Goal: Transaction & Acquisition: Book appointment/travel/reservation

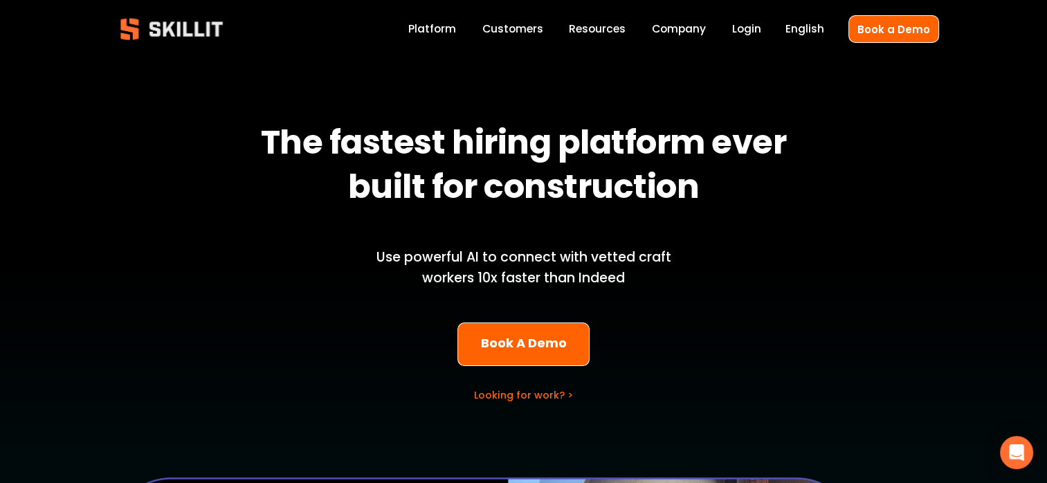
click at [607, 29] on span "Resources" at bounding box center [597, 29] width 57 height 16
click at [0, 0] on span "Blog" at bounding box center [0, 0] width 0 height 0
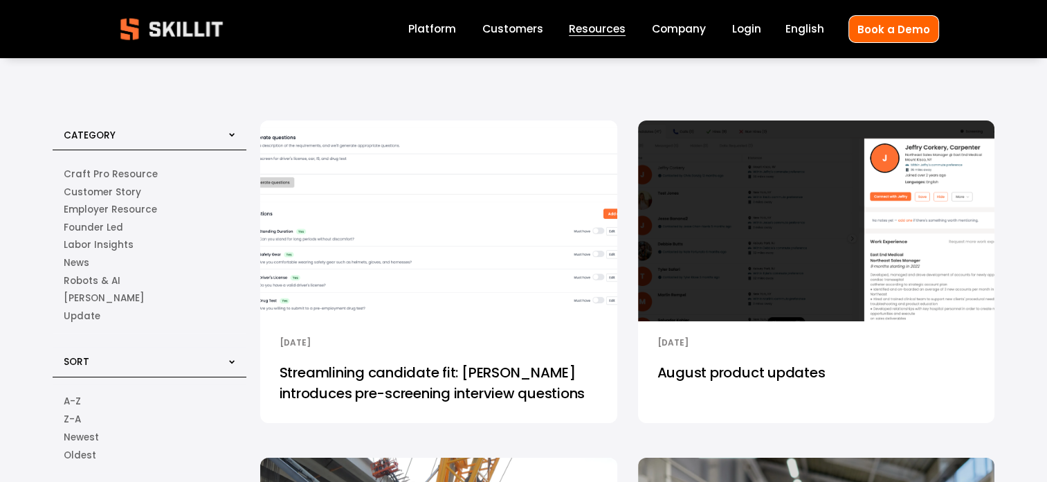
click at [0, 0] on span "Pricing" at bounding box center [0, 0] width 0 height 0
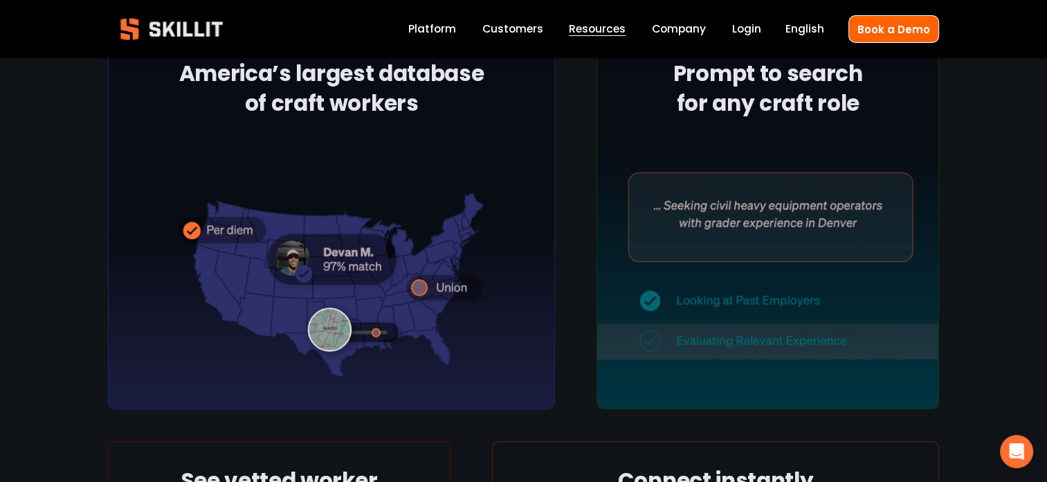
scroll to position [415, 0]
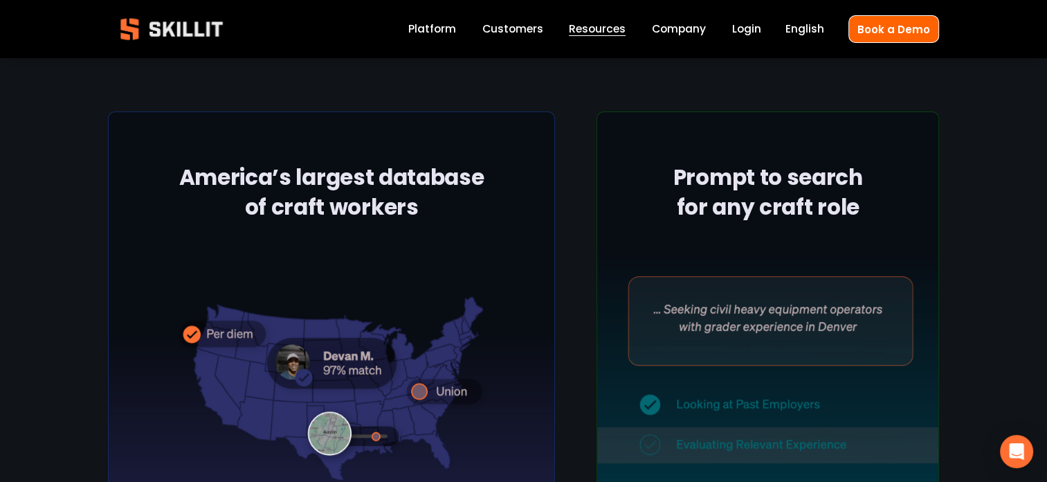
click at [0, 0] on link "Labor Insights" at bounding box center [0, 0] width 0 height 0
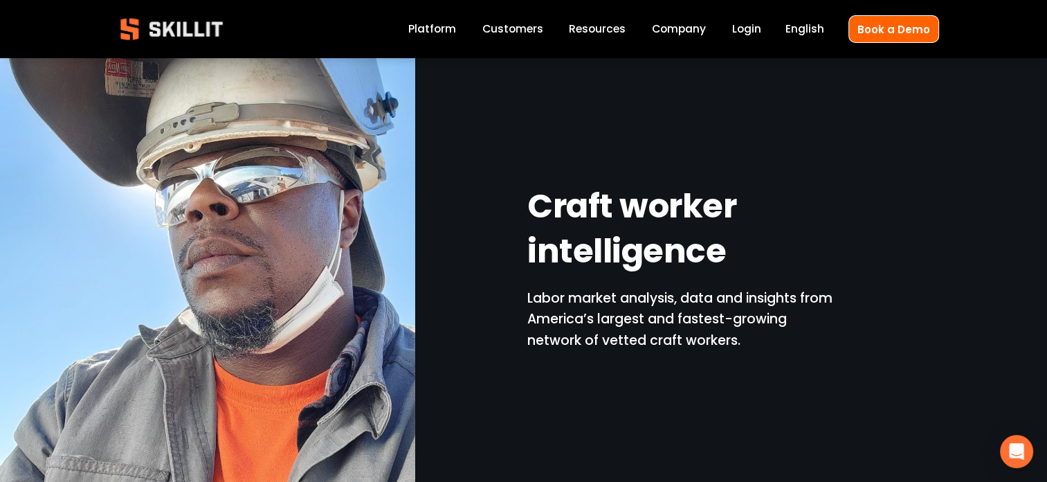
click at [592, 28] on span "Resources" at bounding box center [597, 29] width 57 height 16
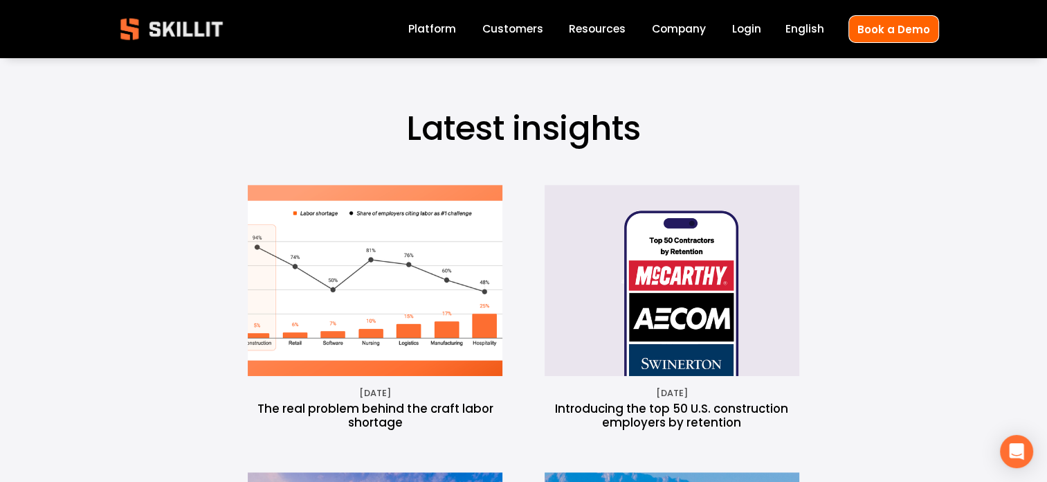
scroll to position [485, 0]
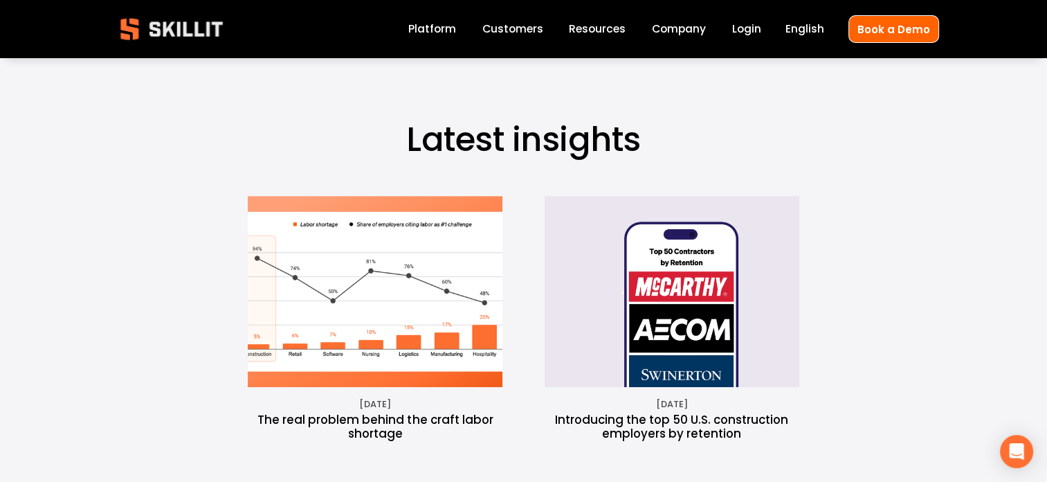
click at [433, 28] on link "Platform" at bounding box center [432, 29] width 48 height 19
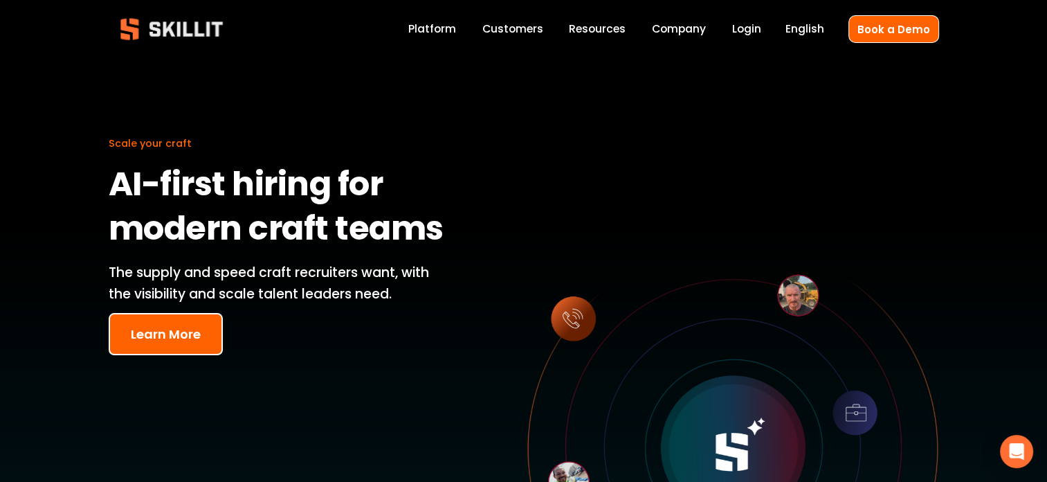
click at [196, 343] on button "Learn More" at bounding box center [166, 334] width 114 height 42
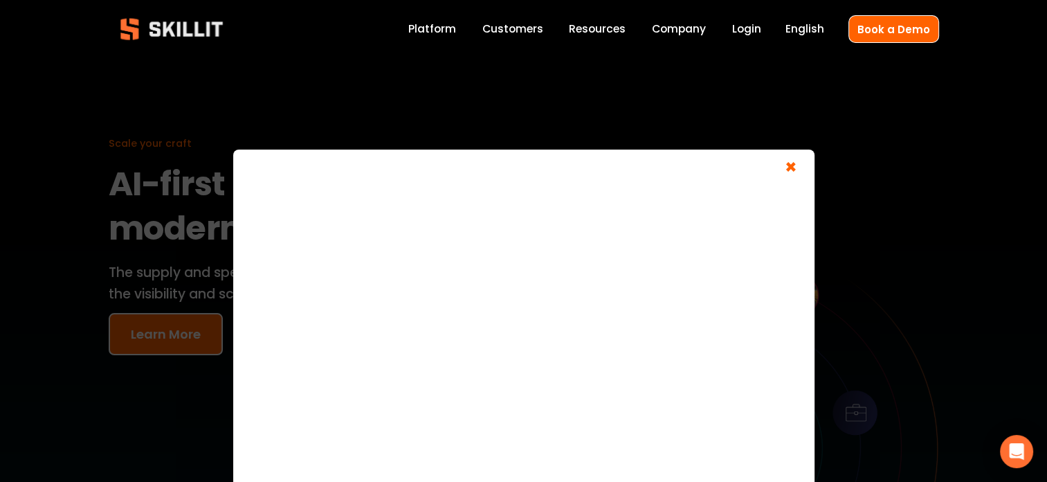
click at [789, 169] on span "×" at bounding box center [791, 169] width 26 height 26
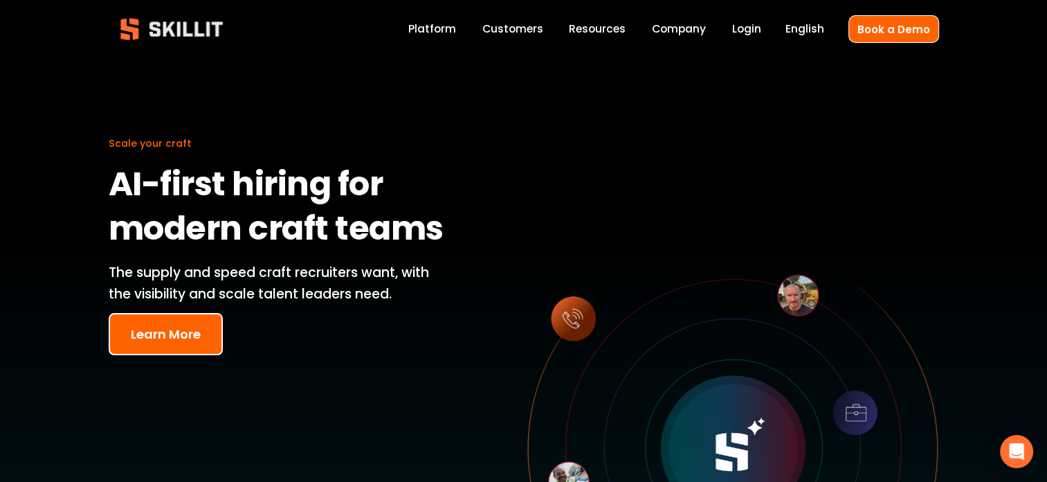
click at [202, 321] on button "Learn More" at bounding box center [166, 334] width 114 height 42
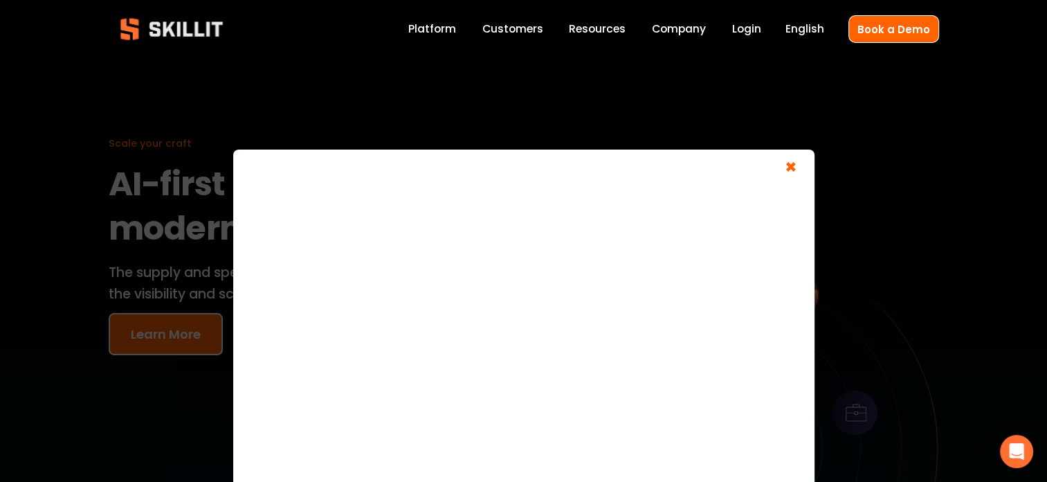
click at [790, 174] on span "×" at bounding box center [791, 169] width 26 height 26
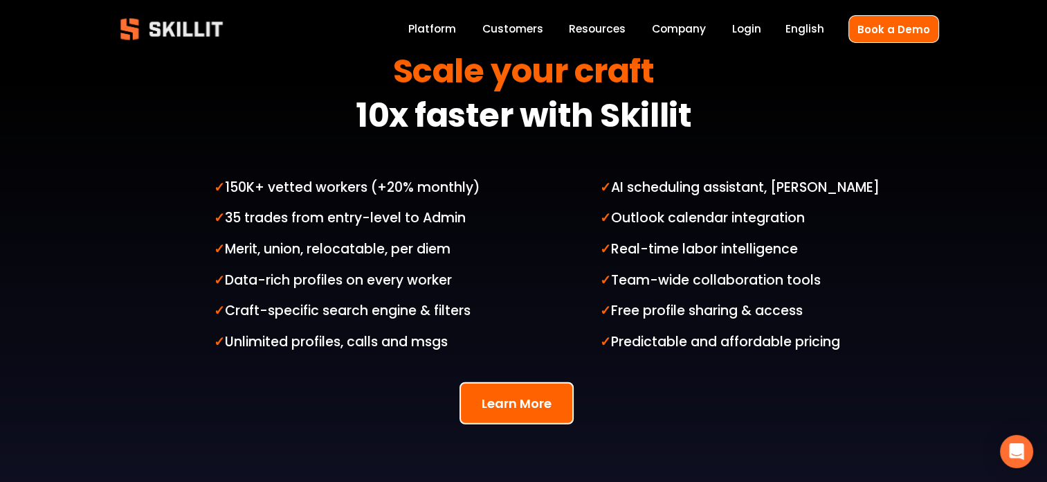
scroll to position [3462, 0]
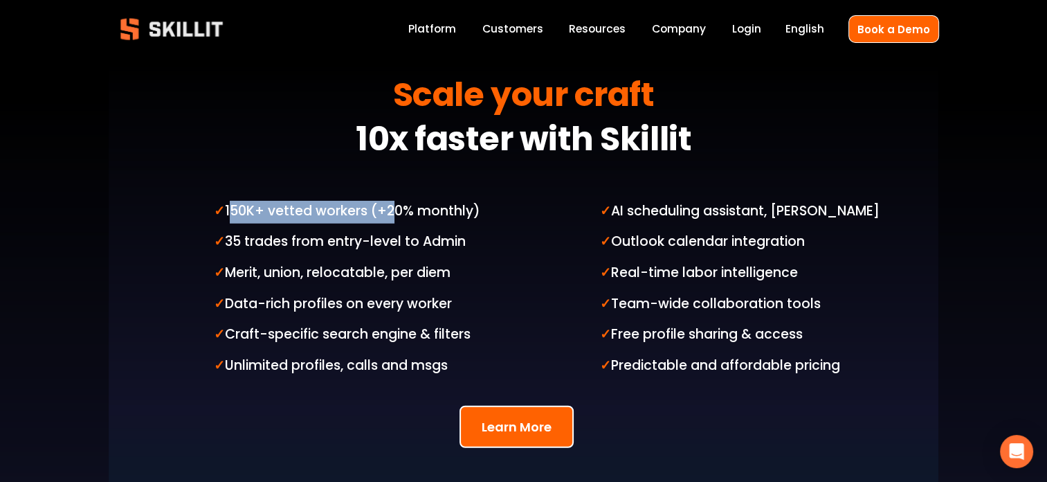
drag, startPoint x: 227, startPoint y: 184, endPoint x: 384, endPoint y: 195, distance: 157.5
click at [384, 201] on p "✓ 150K+ vetted workers (+20% monthly)" at bounding box center [366, 212] width 304 height 23
drag, startPoint x: 384, startPoint y: 195, endPoint x: 501, endPoint y: 219, distance: 118.8
click at [501, 231] on p "✓ 35 trades from entry-level to Admin" at bounding box center [366, 242] width 304 height 23
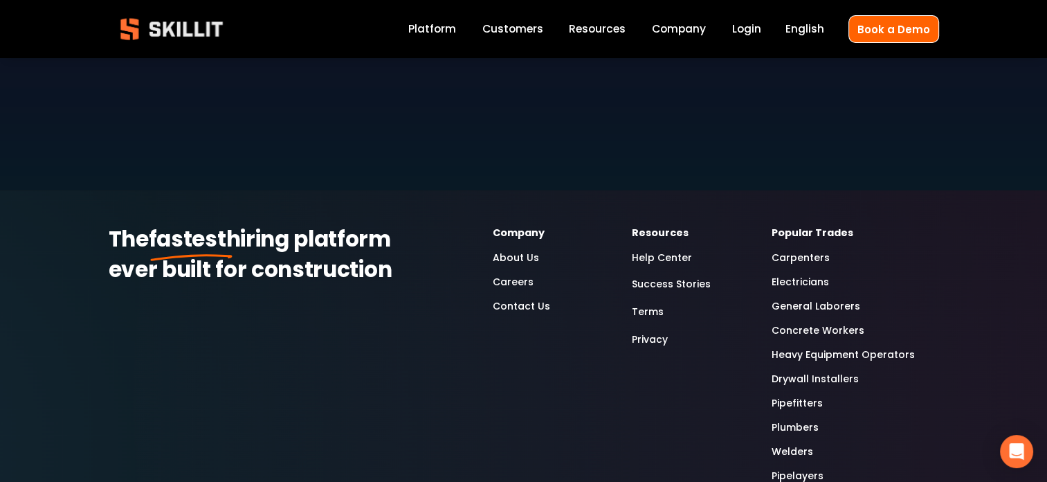
scroll to position [4085, 0]
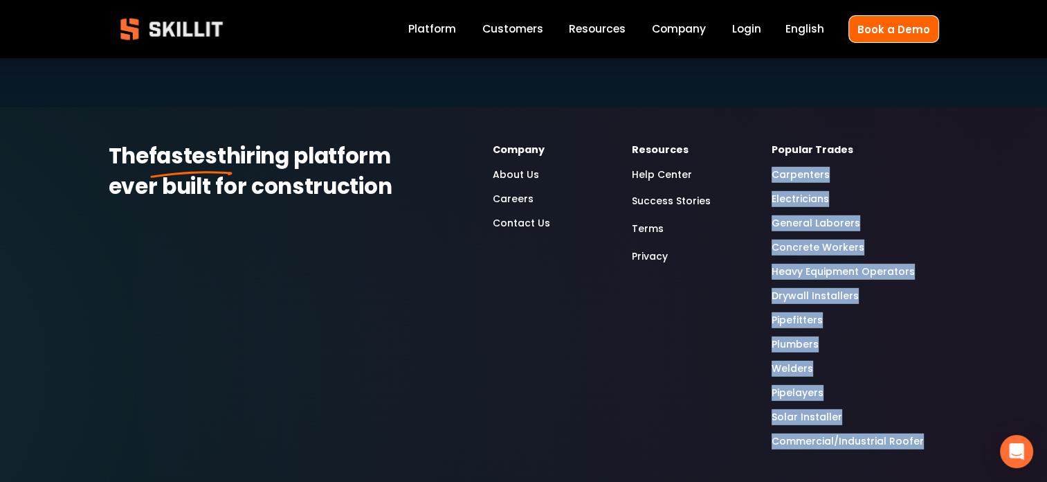
drag, startPoint x: 942, startPoint y: 415, endPoint x: 754, endPoint y: 136, distance: 336.0
click at [754, 142] on div "The fastest hiring platform ever built for construction Company About Us Career…" at bounding box center [523, 303] width 1047 height 323
click at [931, 184] on div "Popular Trades Carpenters Electricians General Laborers Concrete Workers Heavy …" at bounding box center [855, 296] width 167 height 308
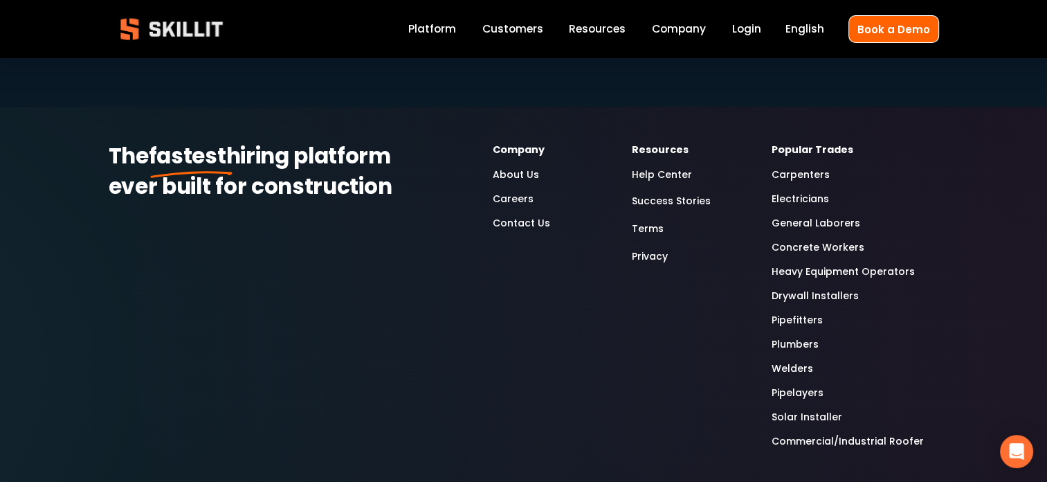
click at [0, 0] on span "Pricing" at bounding box center [0, 0] width 0 height 0
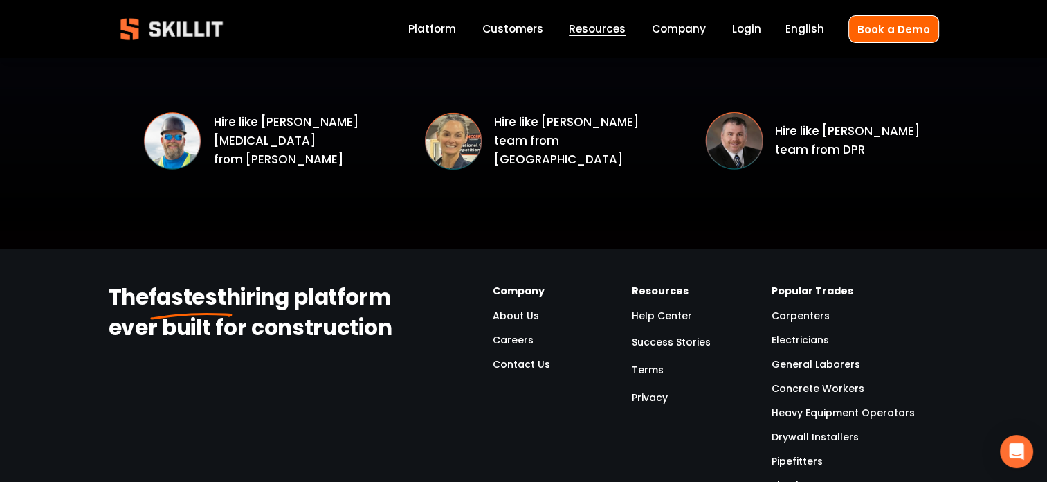
scroll to position [2077, 0]
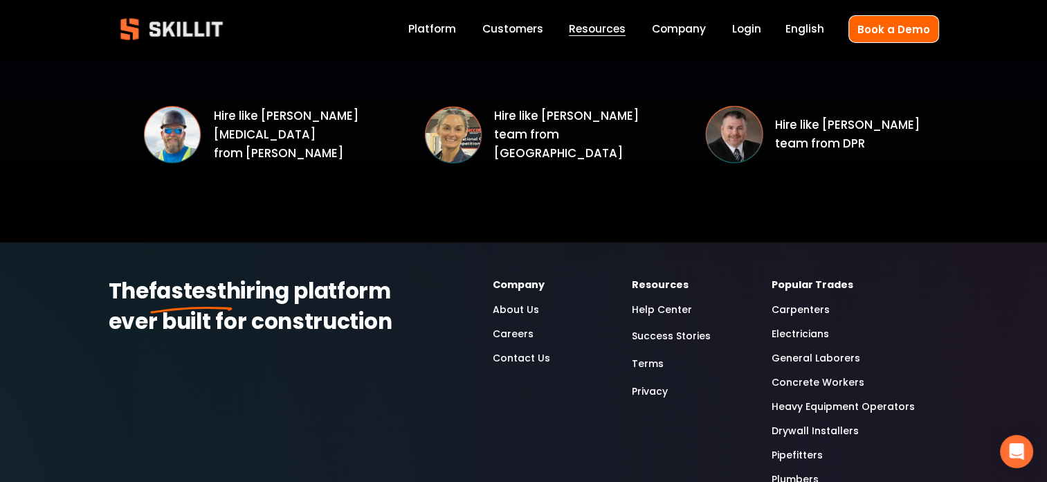
click at [0, 0] on span "Pricing" at bounding box center [0, 0] width 0 height 0
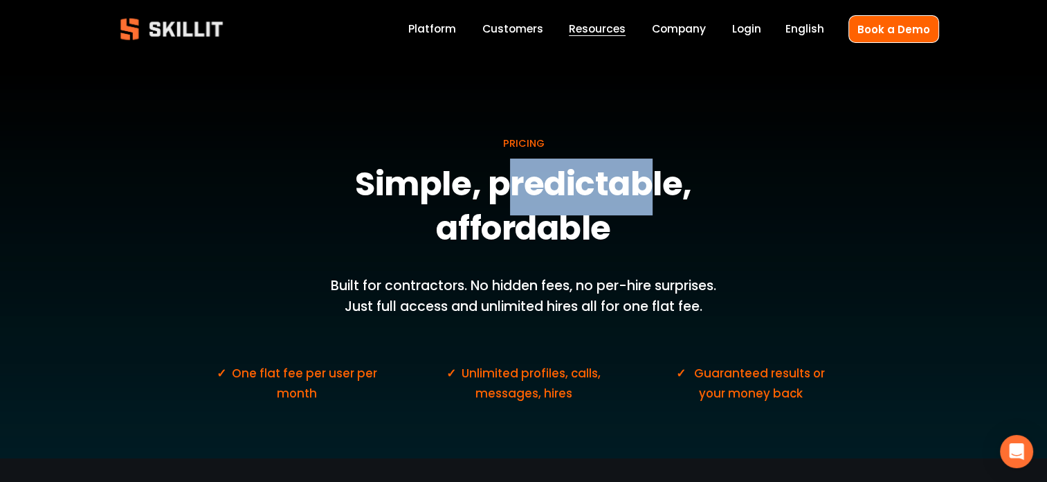
drag, startPoint x: 648, startPoint y: 207, endPoint x: 512, endPoint y: 187, distance: 137.2
click at [512, 187] on strong "Simple, predictable, affordable" at bounding box center [526, 209] width 343 height 101
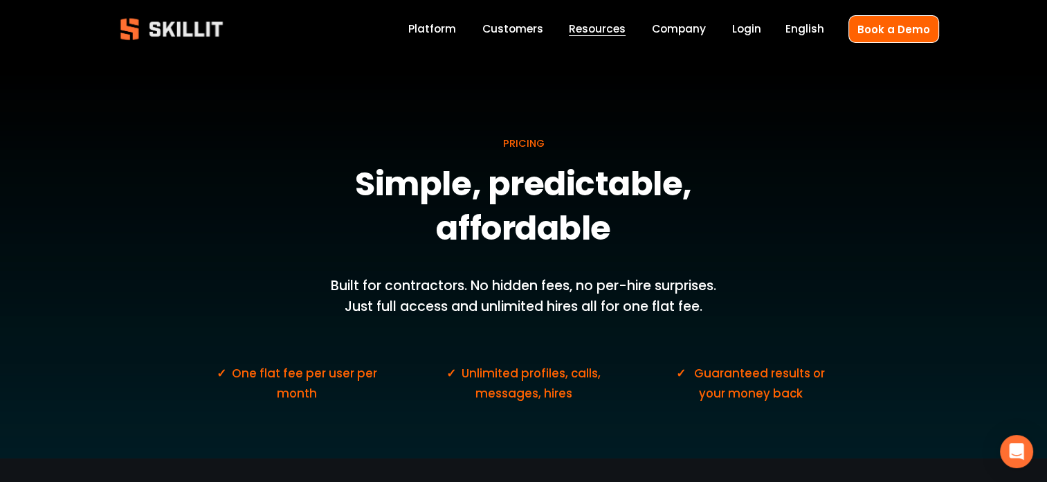
click at [663, 242] on h1 "Simple, predictable, affordable" at bounding box center [523, 207] width 481 height 89
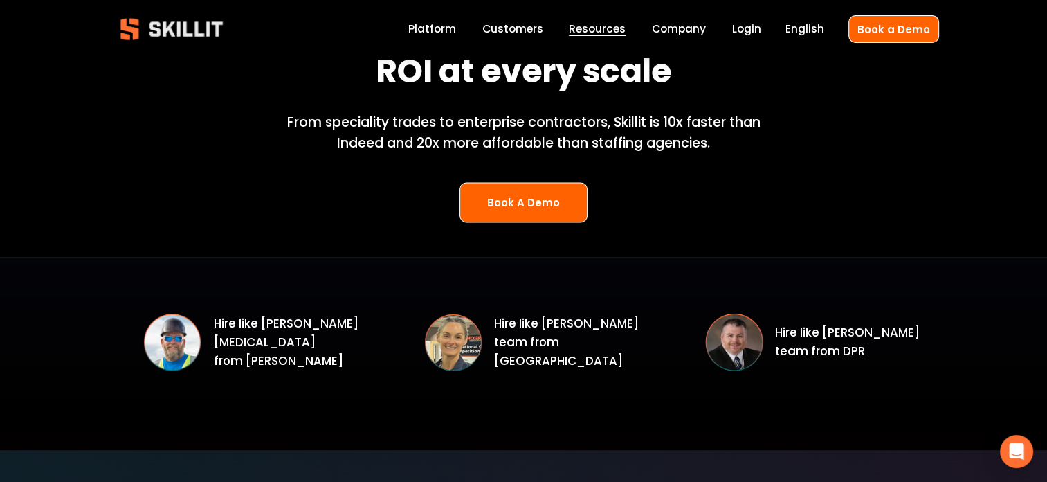
scroll to position [1800, 0]
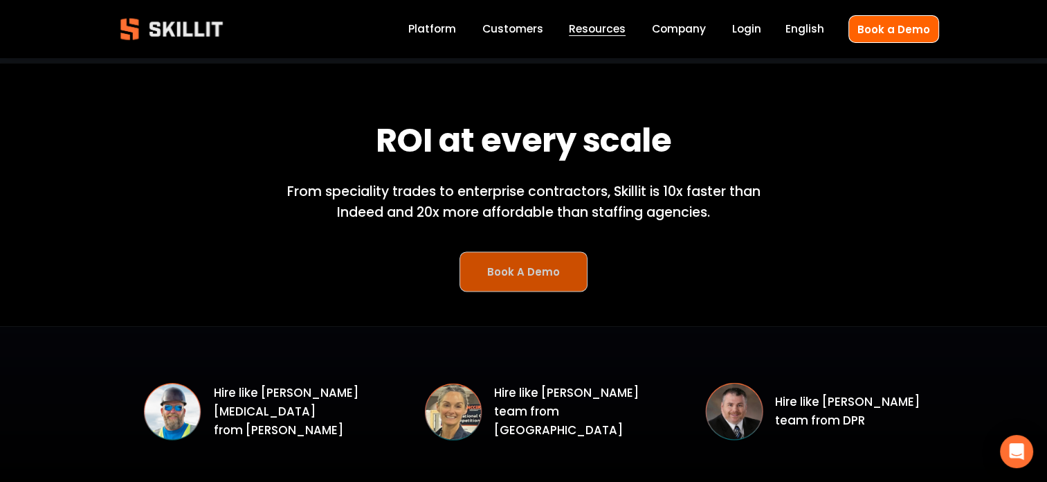
click at [534, 273] on link "Book A Demo" at bounding box center [524, 271] width 129 height 41
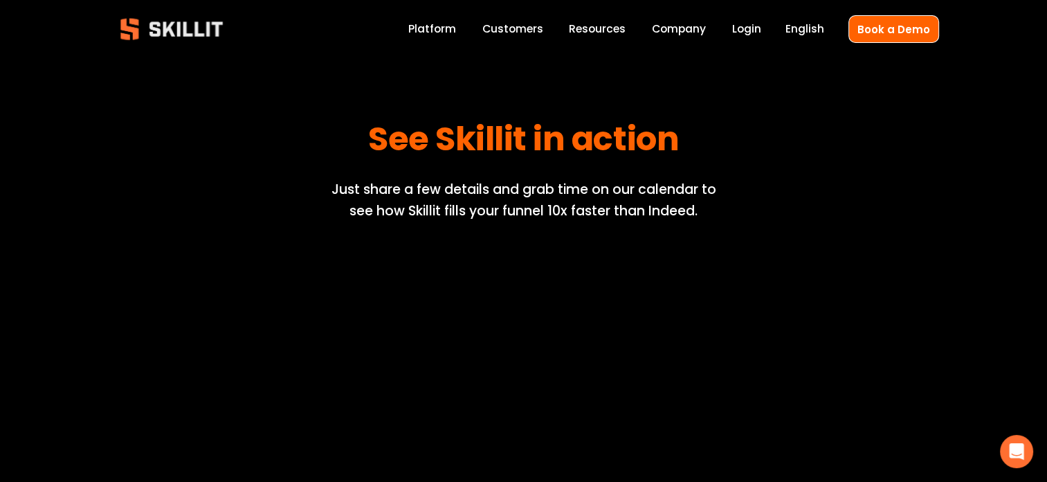
click at [429, 193] on p "Just share a few details and grab time on our calendar to see how Skillit fills…" at bounding box center [523, 200] width 411 height 42
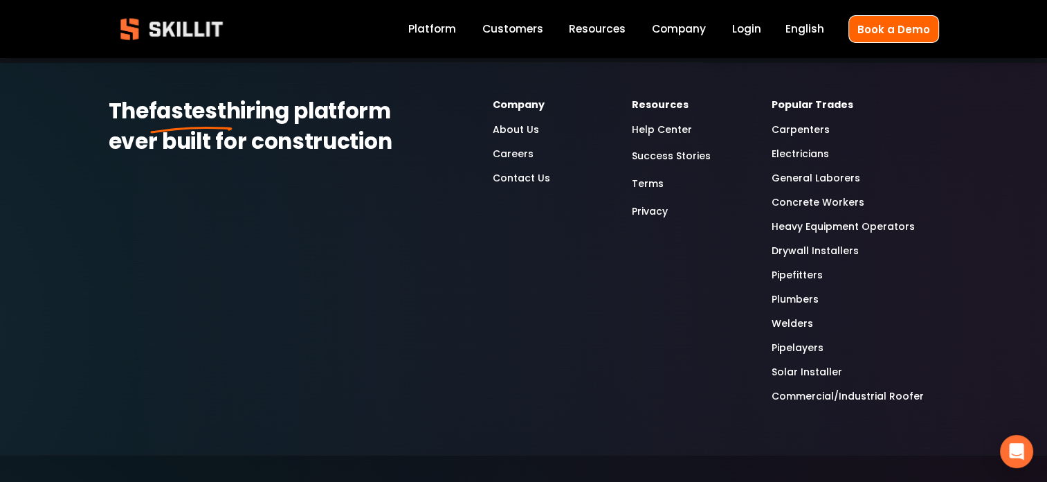
scroll to position [2118, 0]
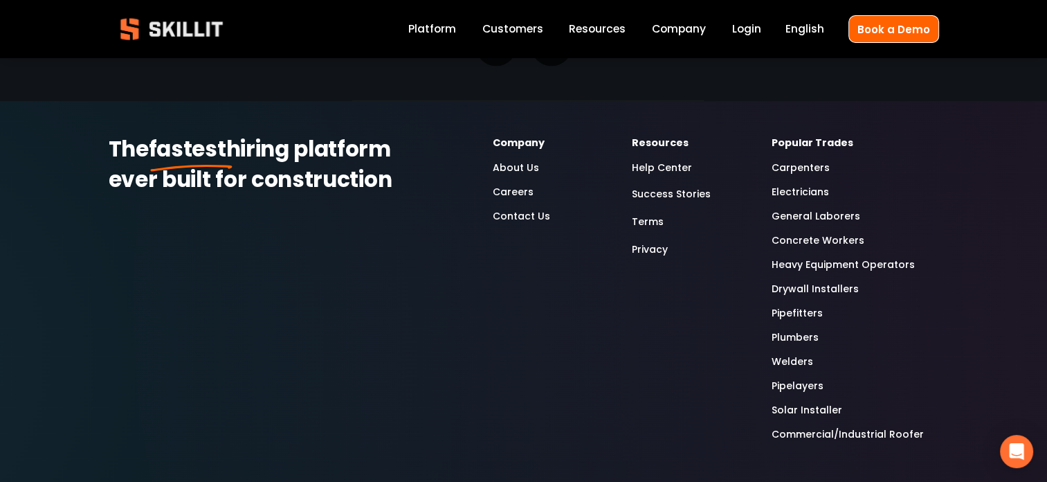
click at [652, 213] on link "Terms" at bounding box center [648, 222] width 32 height 19
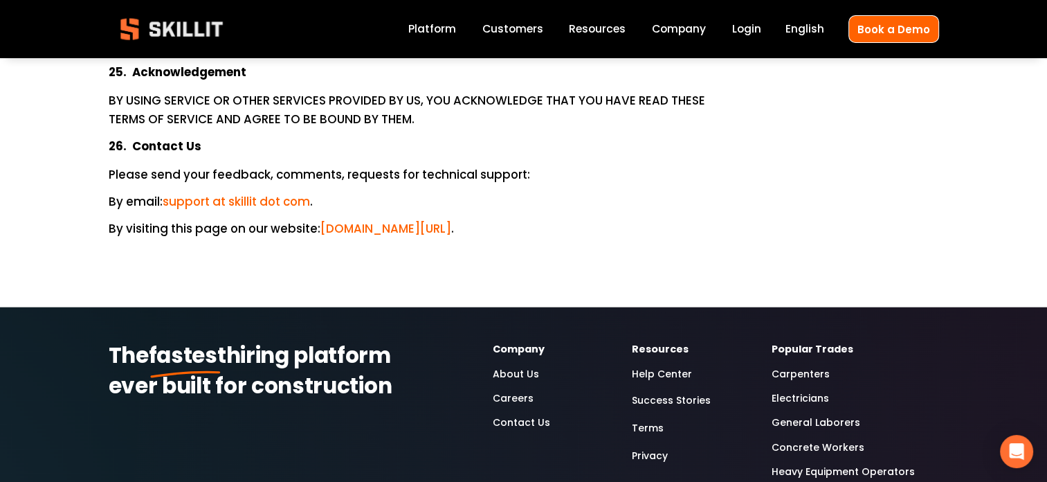
scroll to position [6992, 0]
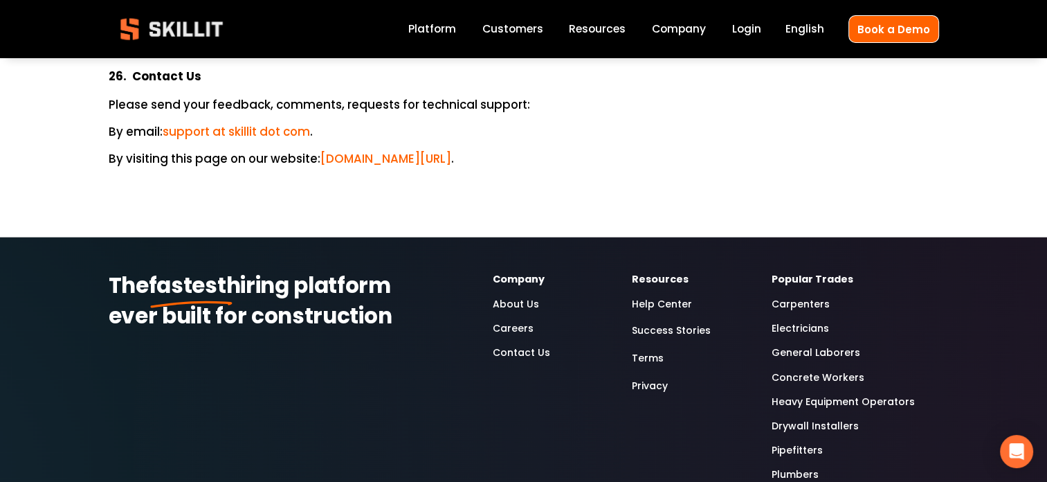
click at [662, 377] on link "Privacy" at bounding box center [650, 386] width 36 height 19
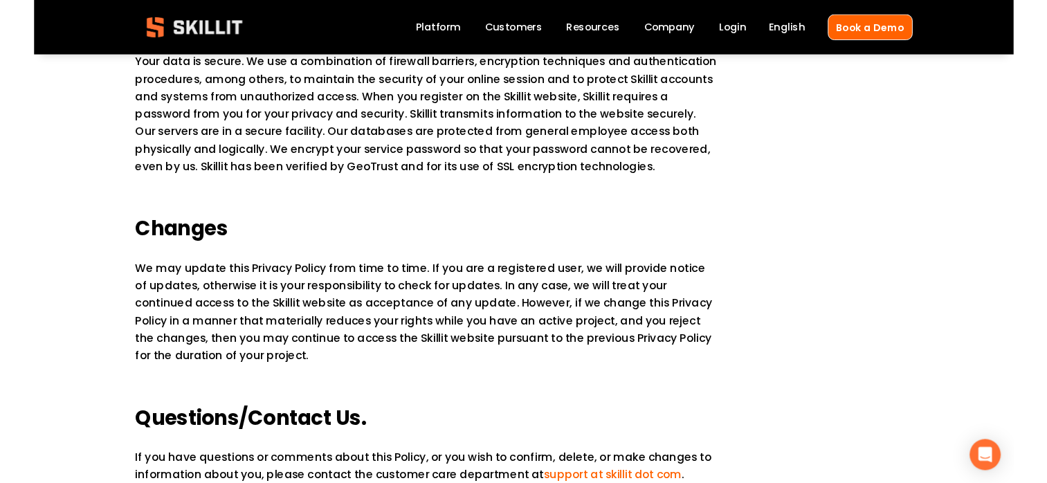
scroll to position [1315, 0]
